Goal: Information Seeking & Learning: Check status

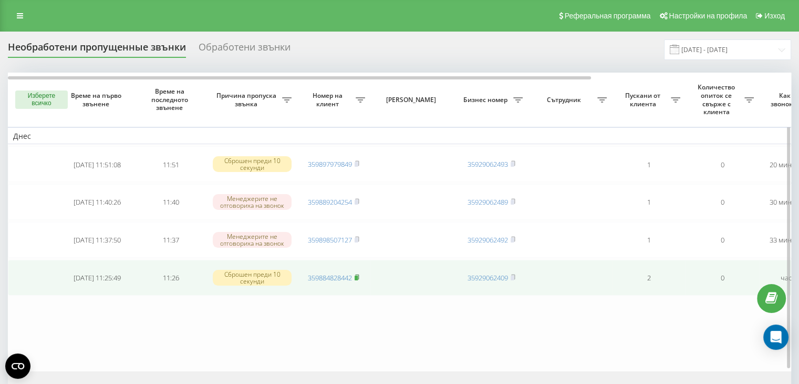
click at [357, 275] on rect at bounding box center [356, 277] width 3 height 5
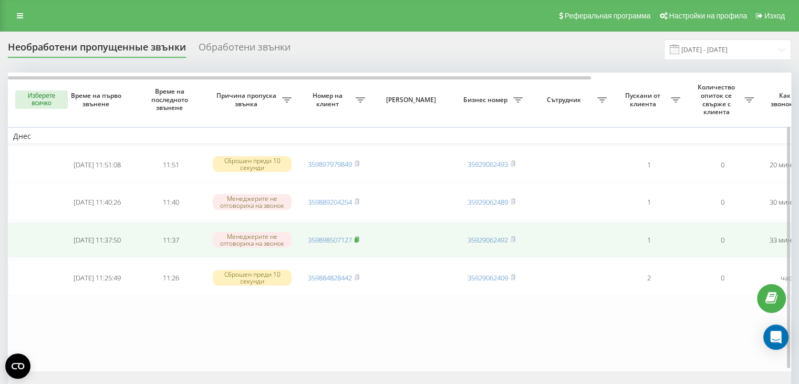
click at [358, 237] on rect at bounding box center [356, 239] width 3 height 5
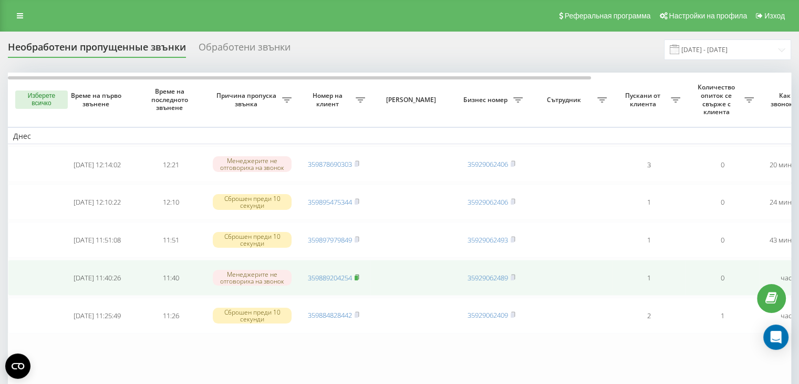
click at [357, 275] on rect at bounding box center [356, 277] width 3 height 5
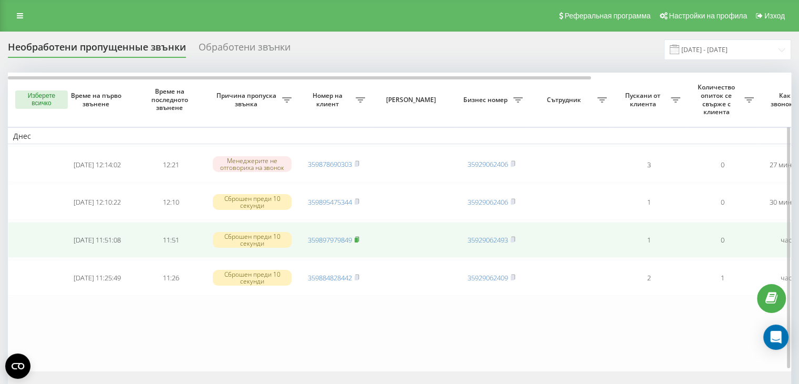
click at [358, 238] on rect at bounding box center [356, 239] width 3 height 5
click at [359, 237] on icon at bounding box center [357, 239] width 5 height 6
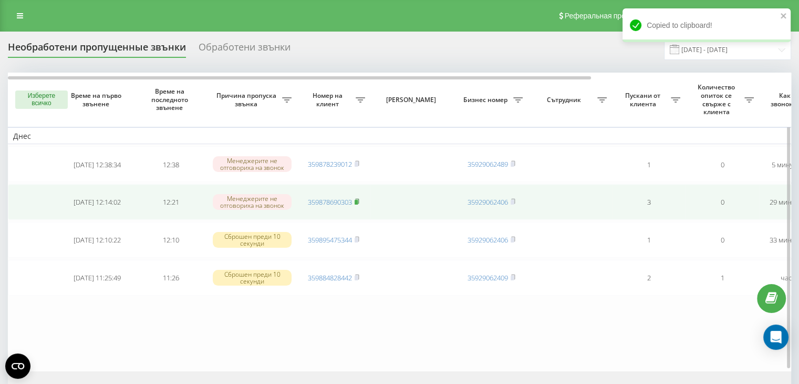
click at [357, 200] on rect at bounding box center [356, 202] width 3 height 5
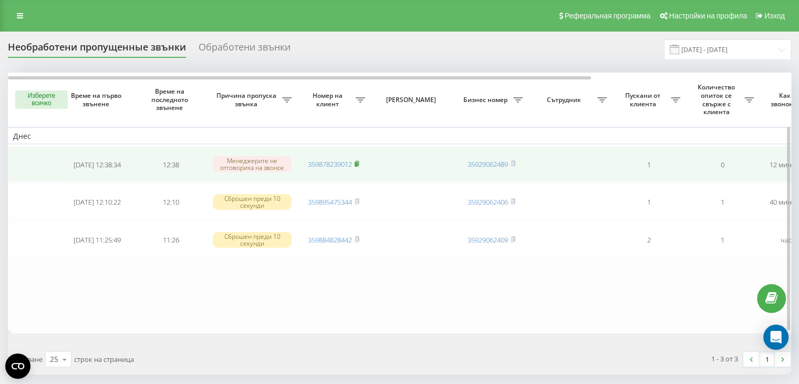
click at [359, 162] on icon at bounding box center [357, 163] width 5 height 6
click at [358, 162] on rect at bounding box center [356, 164] width 3 height 5
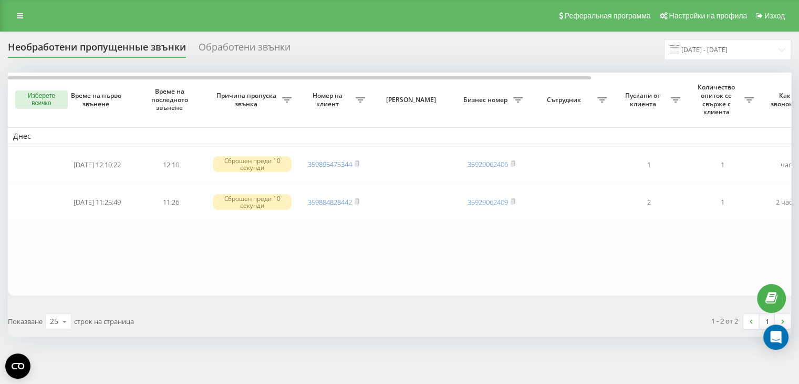
click at [404, 260] on table "Днес 2025-08-21 12:10:22 12:10 Сброшен преди 10 секунди 359895475344 3592906240…" at bounding box center [533, 184] width 1051 height 223
